Goal: Transaction & Acquisition: Purchase product/service

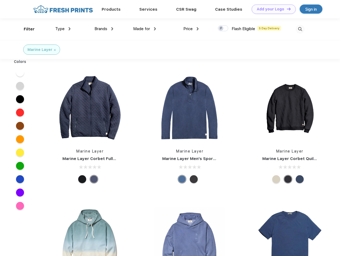
click at [272, 9] on link "Add your Logo Design Tool" at bounding box center [274, 9] width 44 height 9
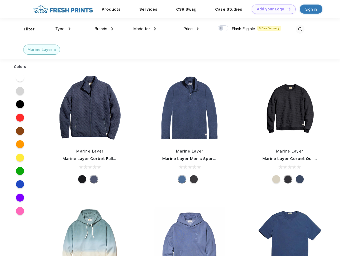
click at [0, 0] on div "Design Tool" at bounding box center [0, 0] width 0 height 0
click at [287, 9] on link "Add your Logo Design Tool" at bounding box center [274, 9] width 44 height 9
click at [26, 29] on div "Filter" at bounding box center [29, 29] width 11 height 6
click at [63, 29] on span "Type" at bounding box center [59, 28] width 9 height 5
click at [104, 29] on span "Brands" at bounding box center [101, 28] width 13 height 5
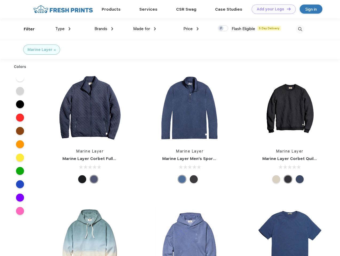
click at [145, 29] on span "Made for" at bounding box center [141, 28] width 17 height 5
click at [191, 29] on span "Price" at bounding box center [187, 28] width 9 height 5
click at [223, 29] on div at bounding box center [223, 28] width 10 height 6
click at [221, 29] on input "checkbox" at bounding box center [219, 26] width 3 height 3
click at [300, 29] on img at bounding box center [300, 29] width 9 height 9
